Goal: Information Seeking & Learning: Learn about a topic

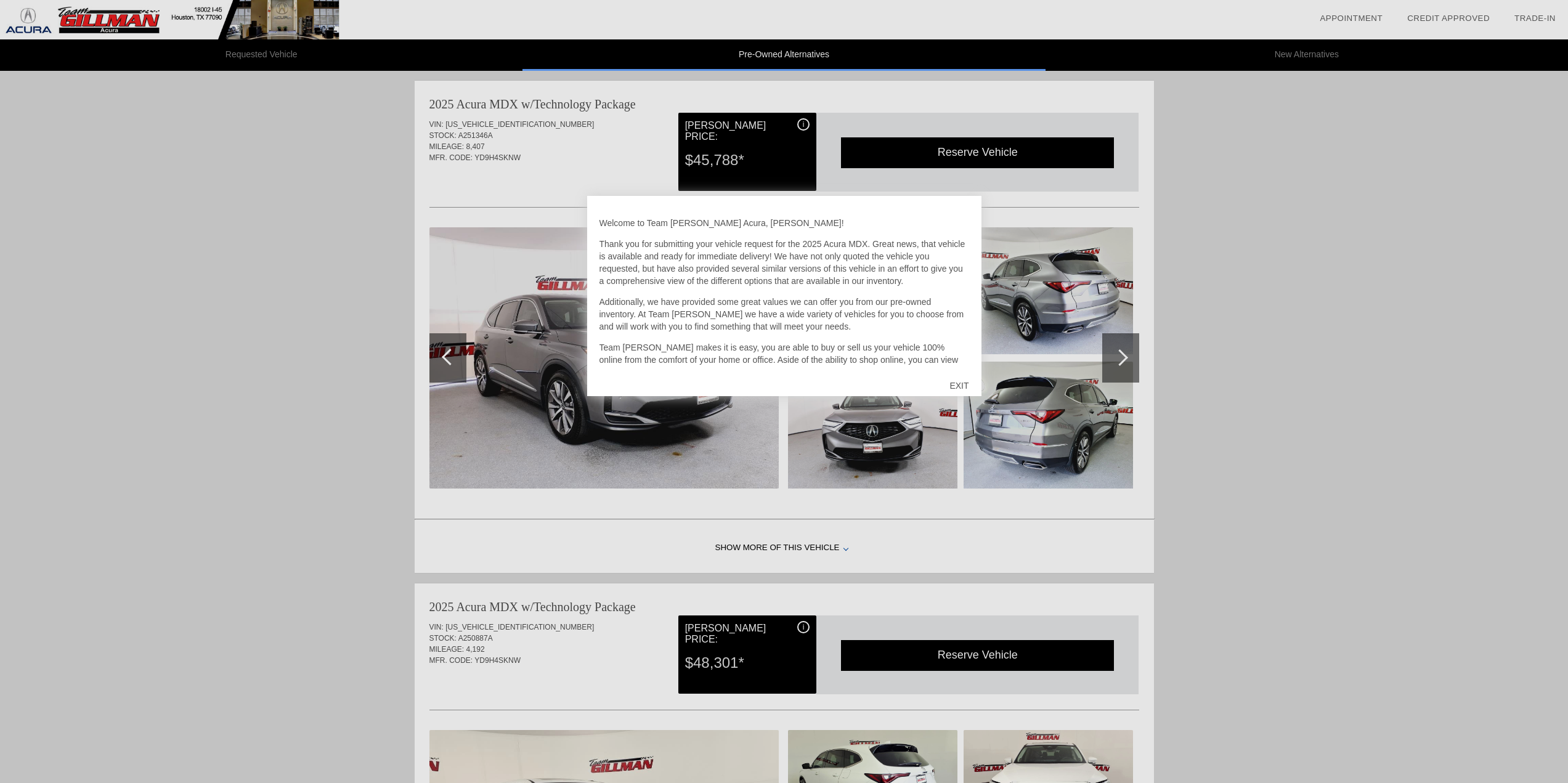
scroll to position [4, 0]
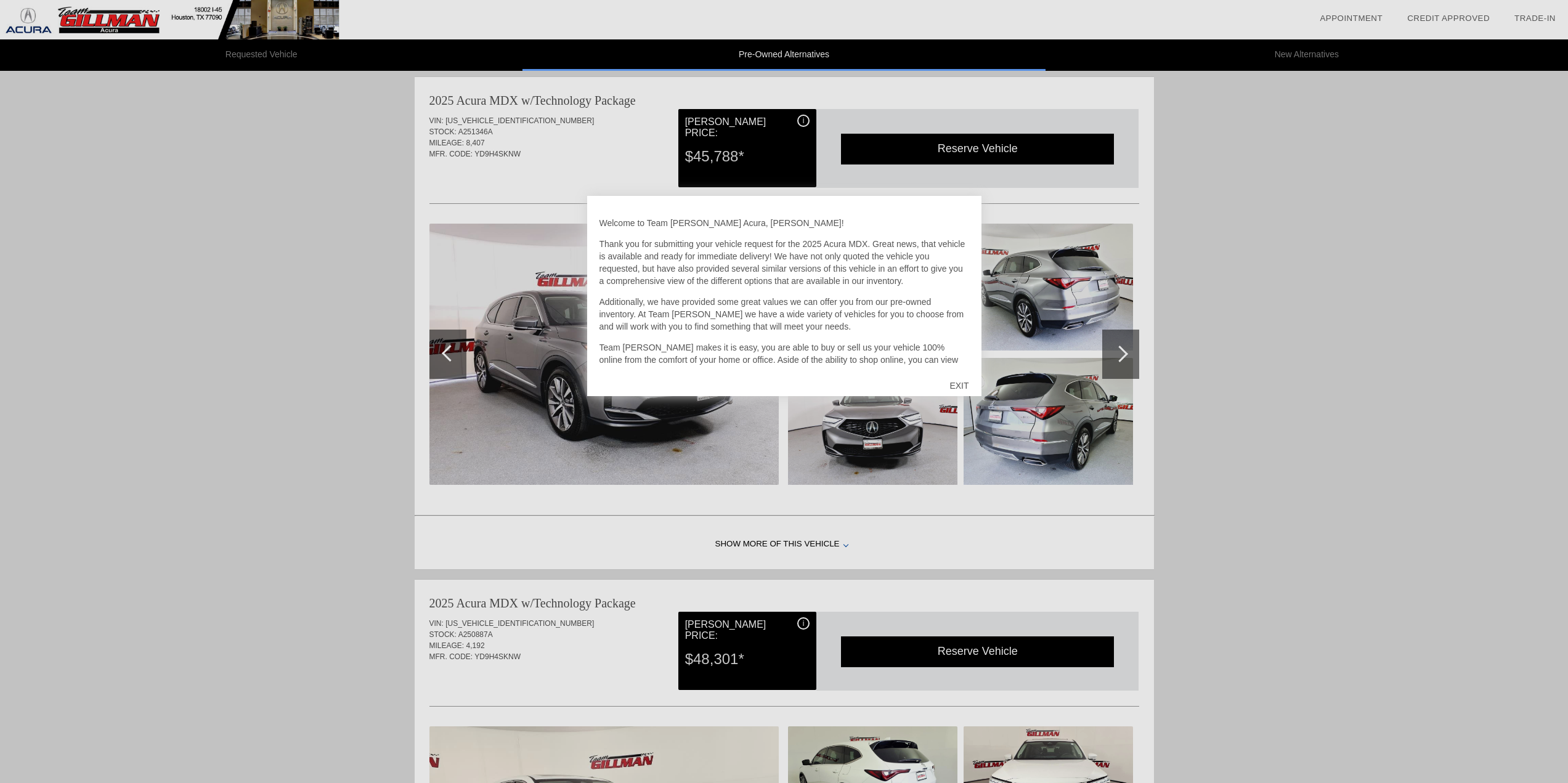
click at [965, 381] on div "EXIT" at bounding box center [959, 386] width 44 height 37
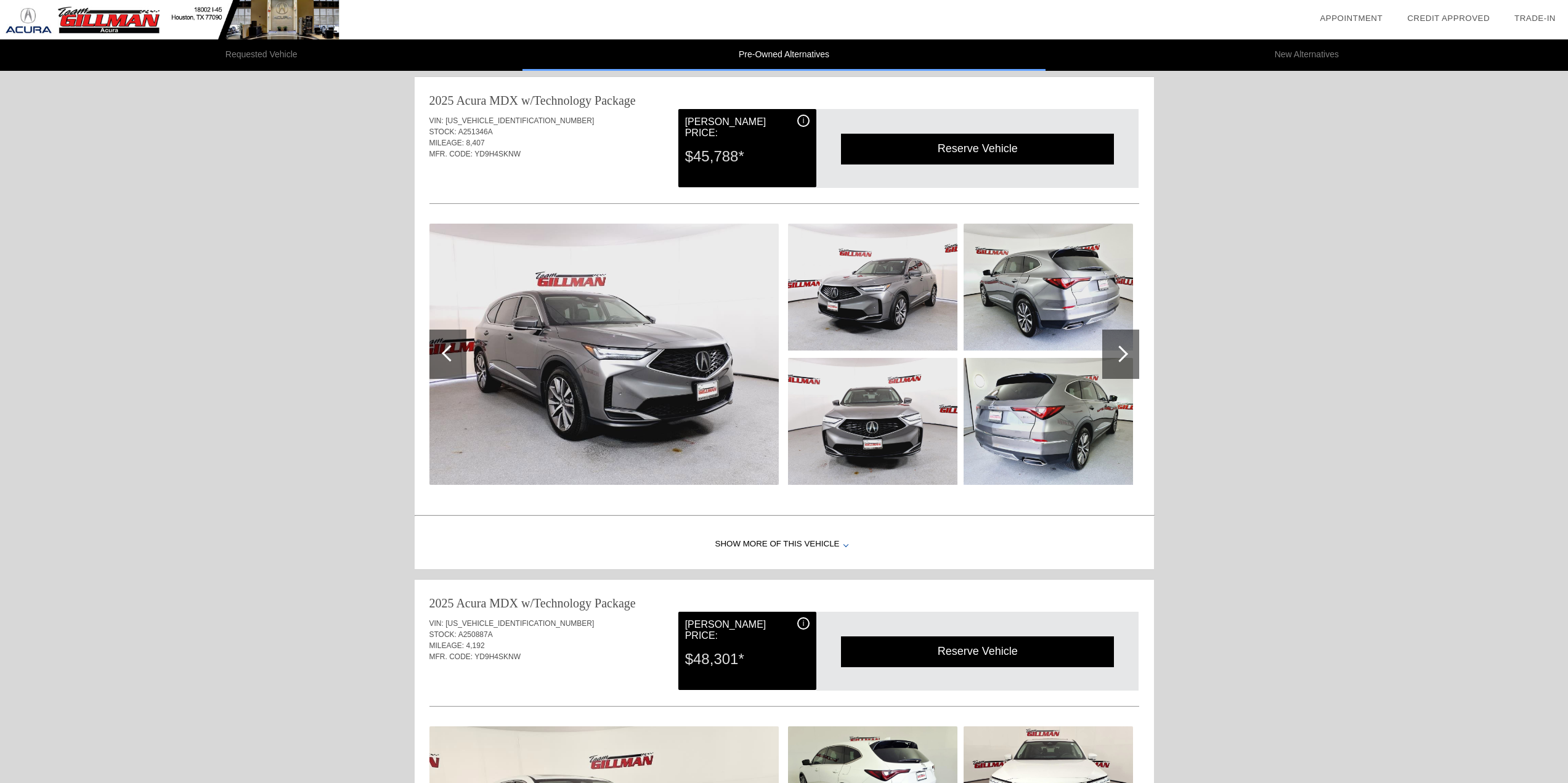
click at [1134, 352] on div at bounding box center [1121, 355] width 37 height 49
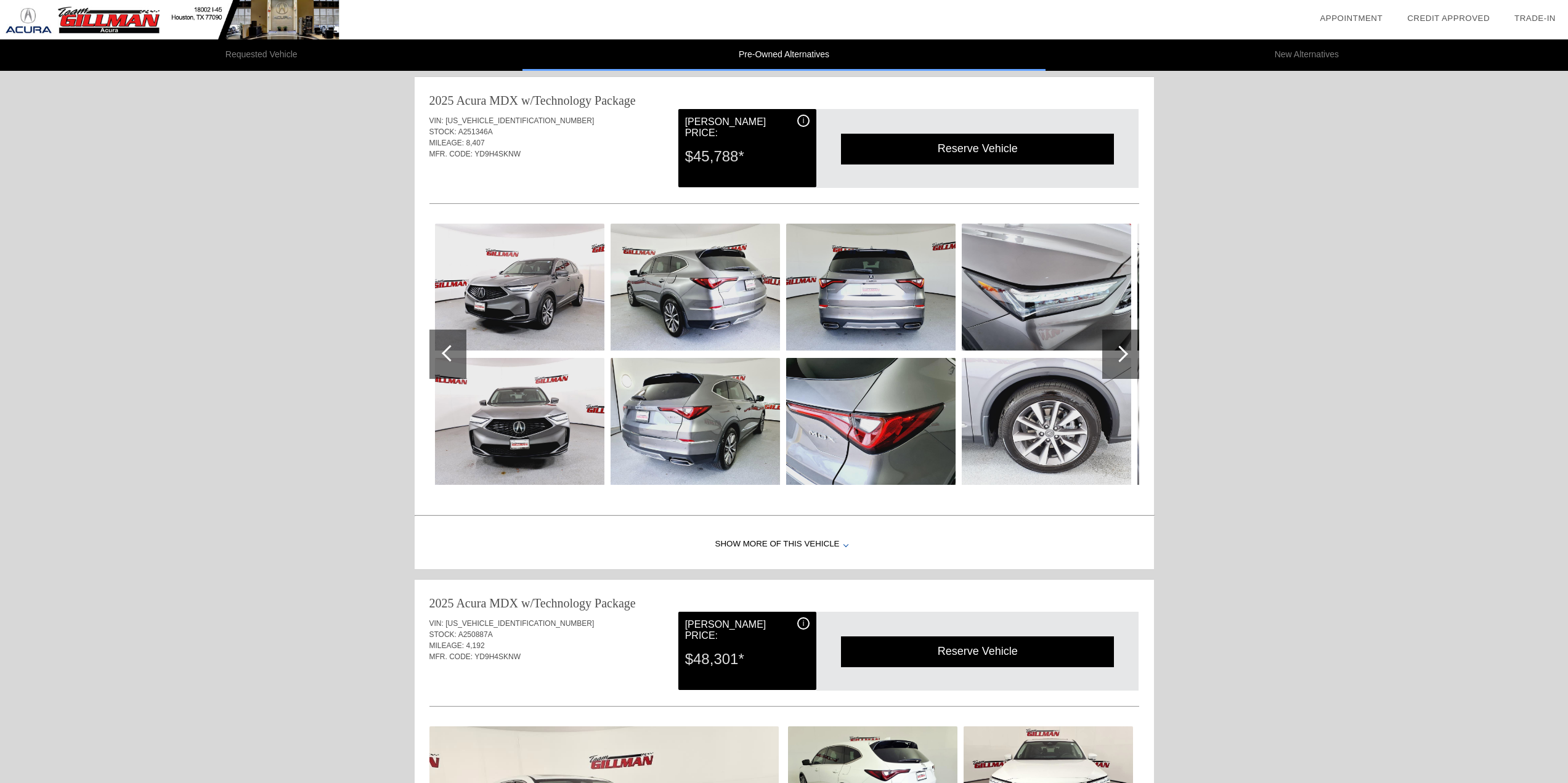
click at [1134, 352] on div at bounding box center [1121, 355] width 37 height 49
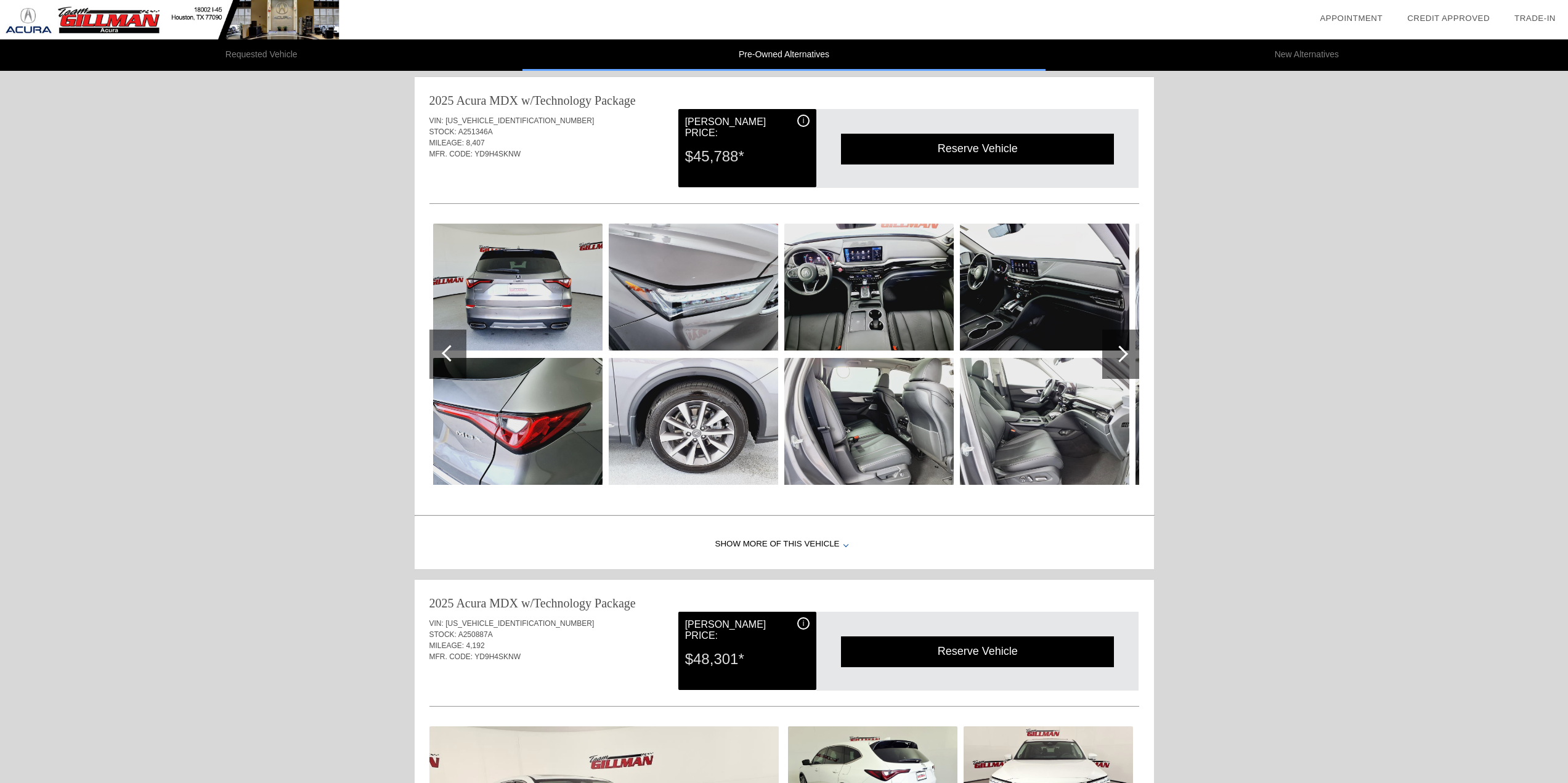
click at [1134, 352] on div at bounding box center [1121, 355] width 37 height 49
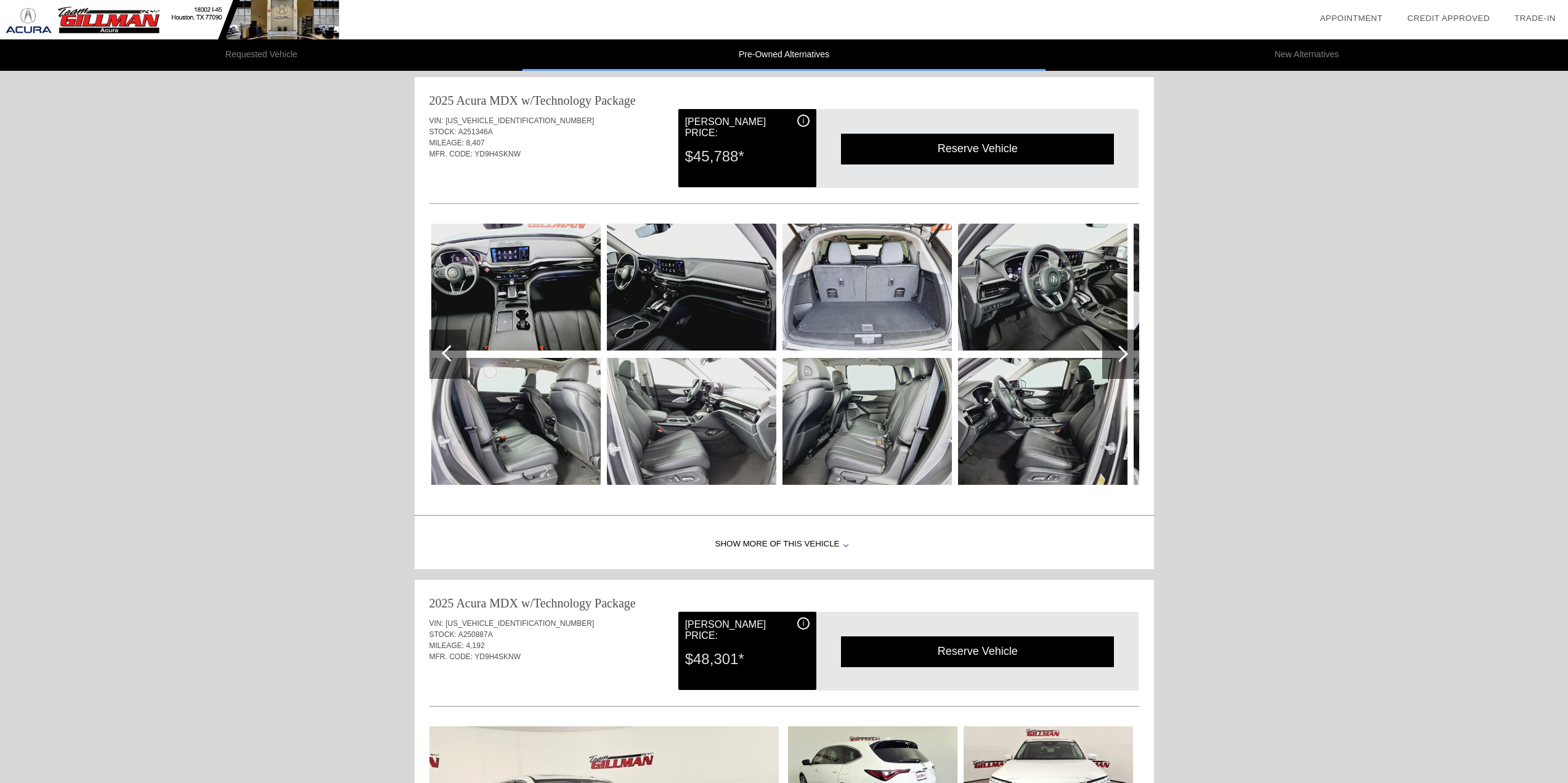
click at [1134, 352] on div at bounding box center [1121, 355] width 37 height 49
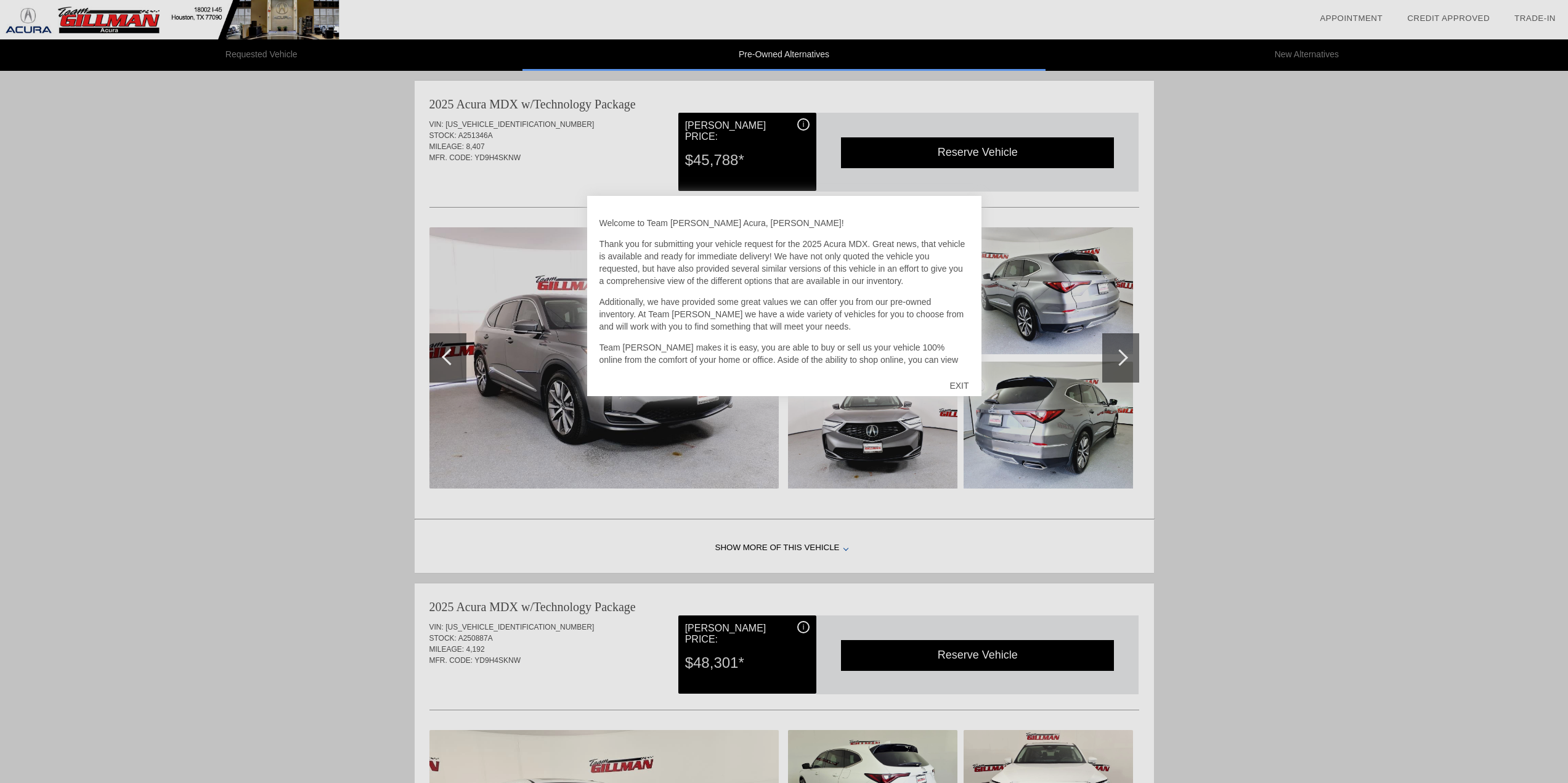
click at [958, 388] on div "EXIT" at bounding box center [959, 386] width 44 height 37
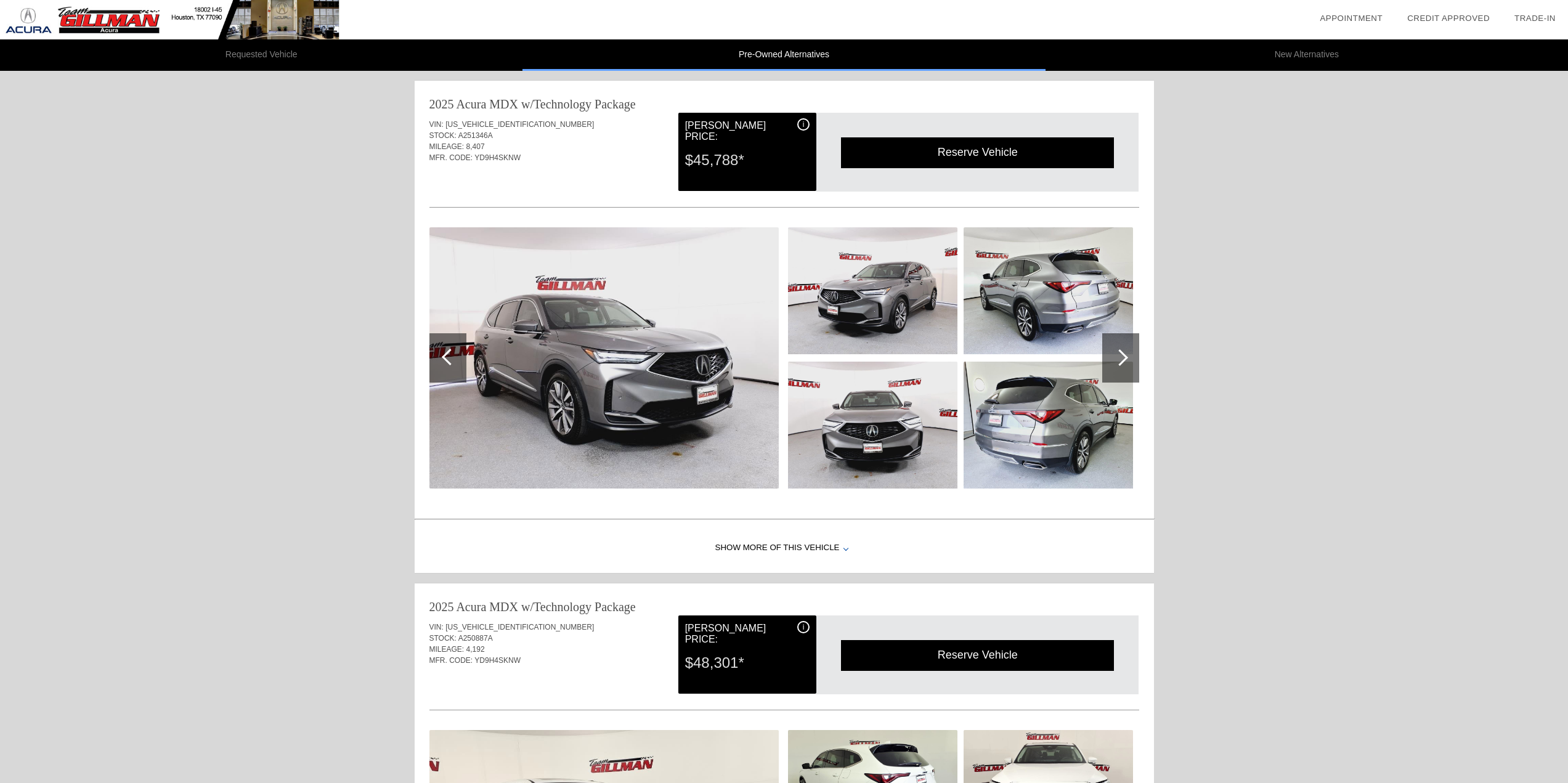
click at [1124, 355] on div at bounding box center [1120, 357] width 17 height 17
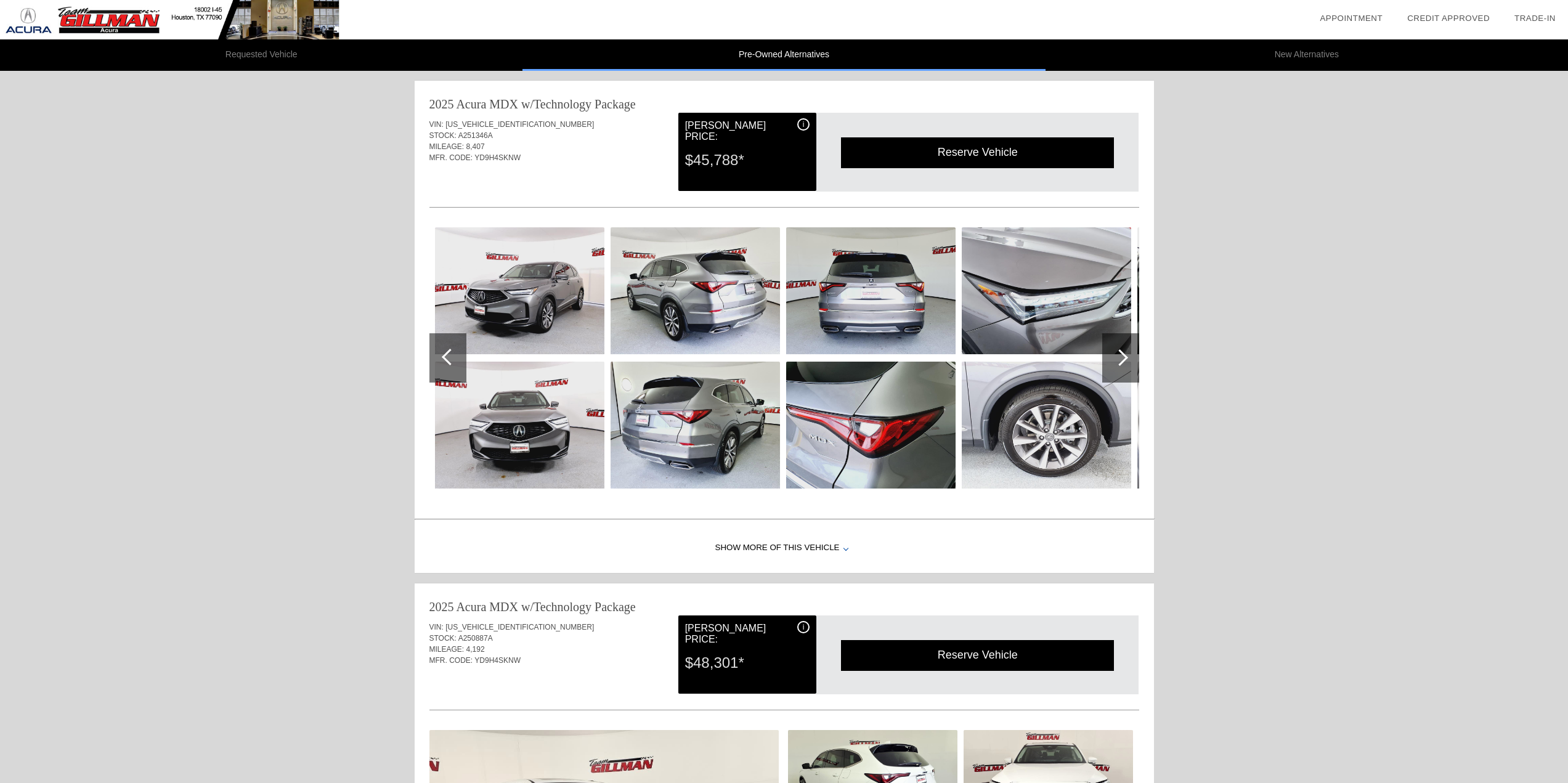
click at [1124, 355] on div at bounding box center [1120, 357] width 17 height 17
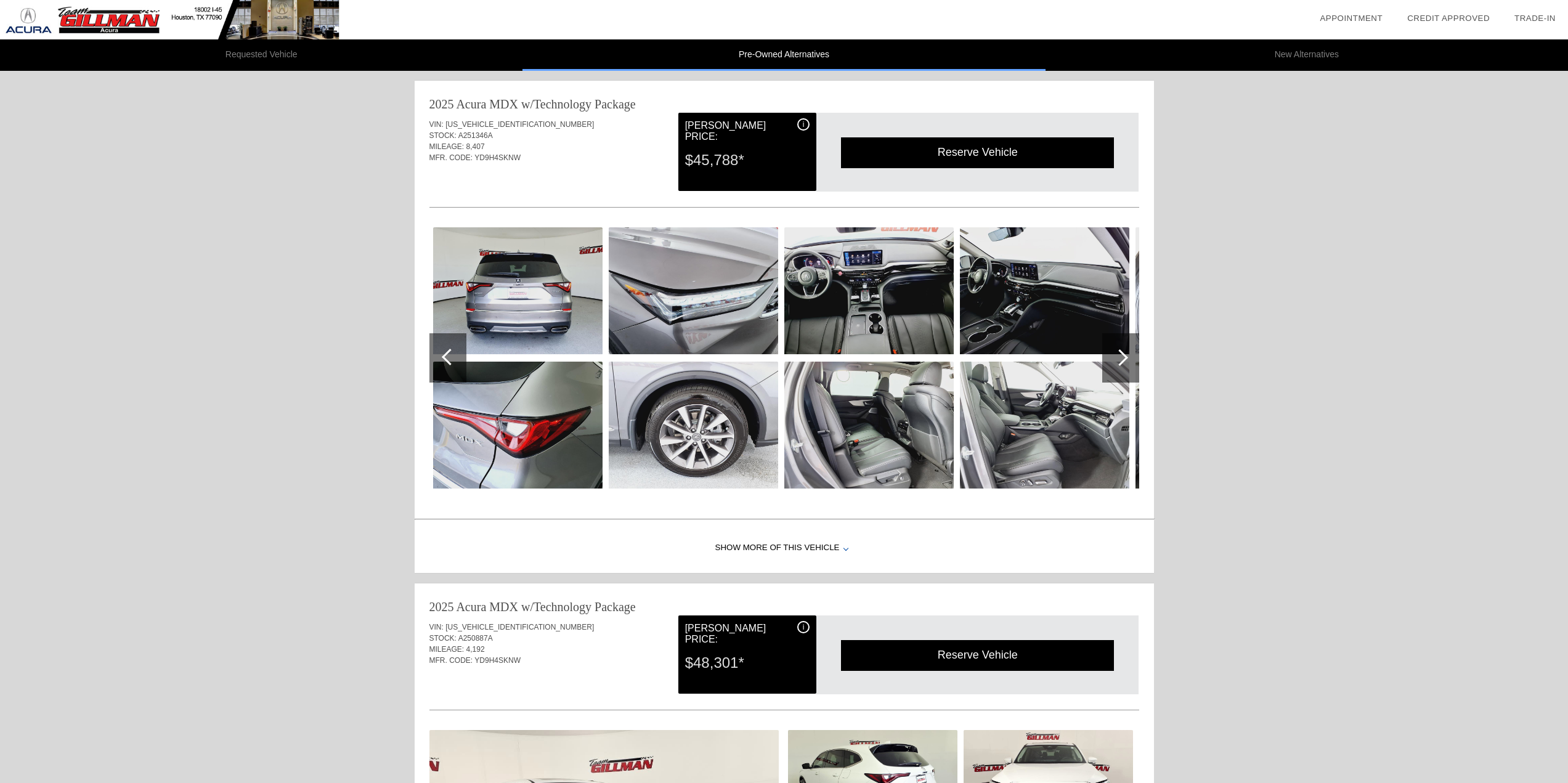
click at [1124, 355] on div at bounding box center [1120, 357] width 17 height 17
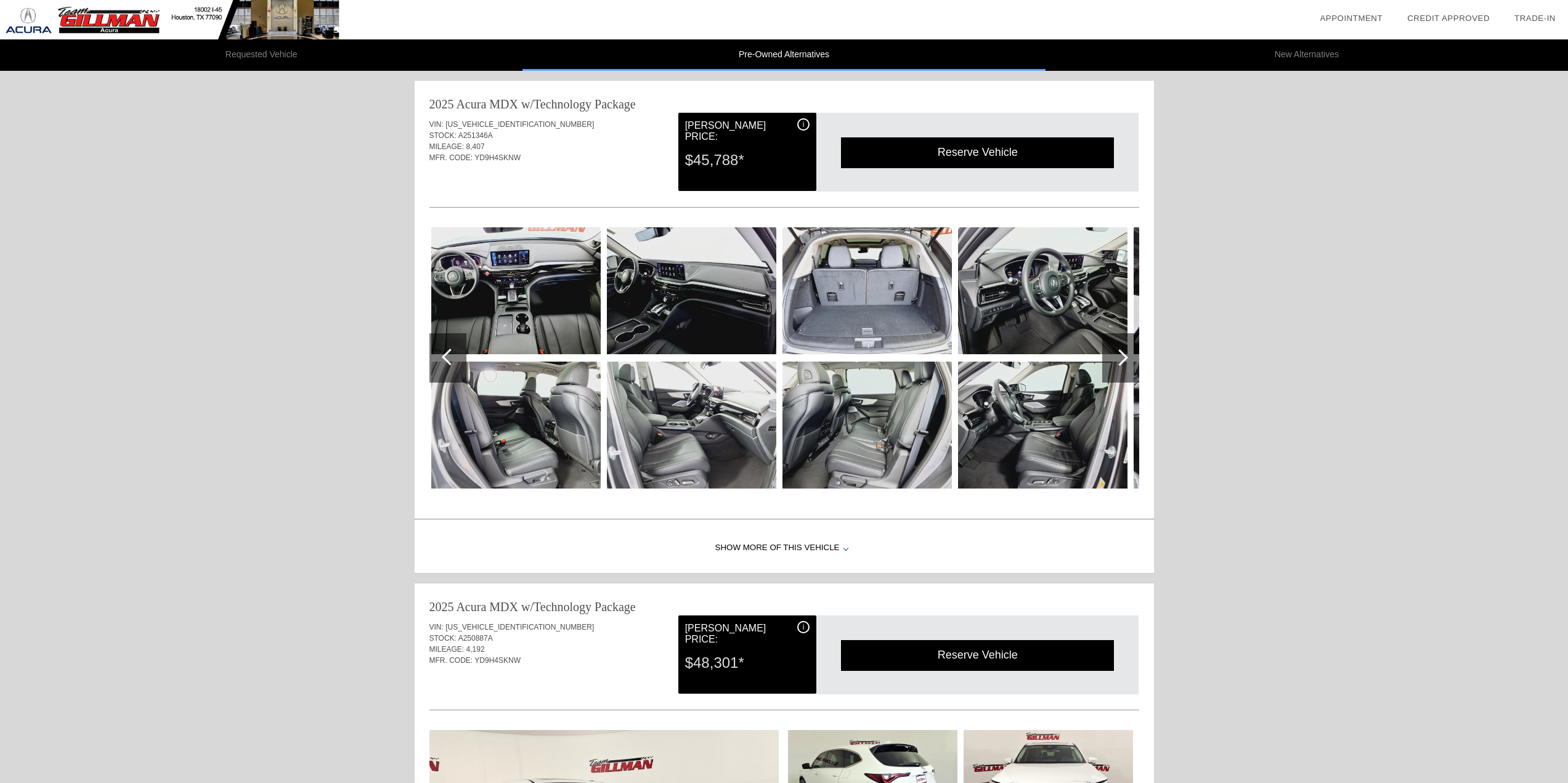
click at [1124, 355] on div at bounding box center [1120, 357] width 17 height 17
